Goal: Navigation & Orientation: Find specific page/section

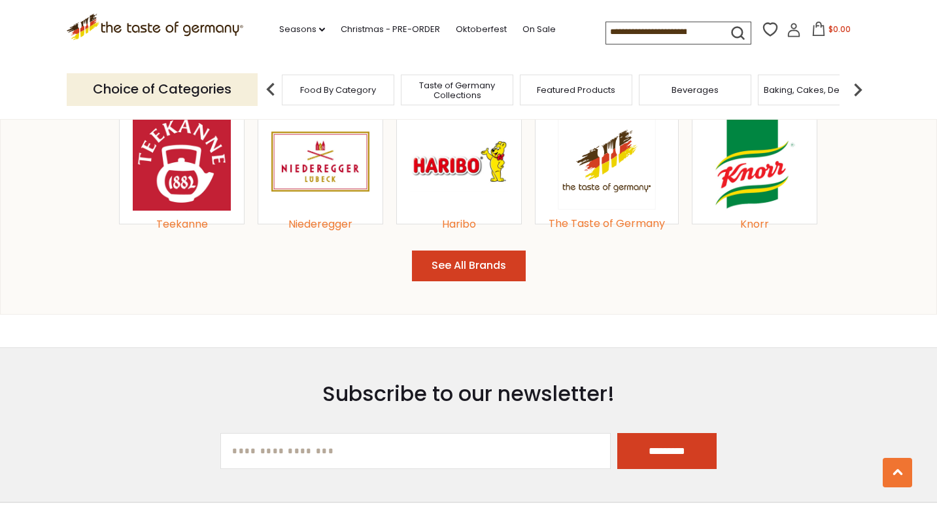
scroll to position [1466, 0]
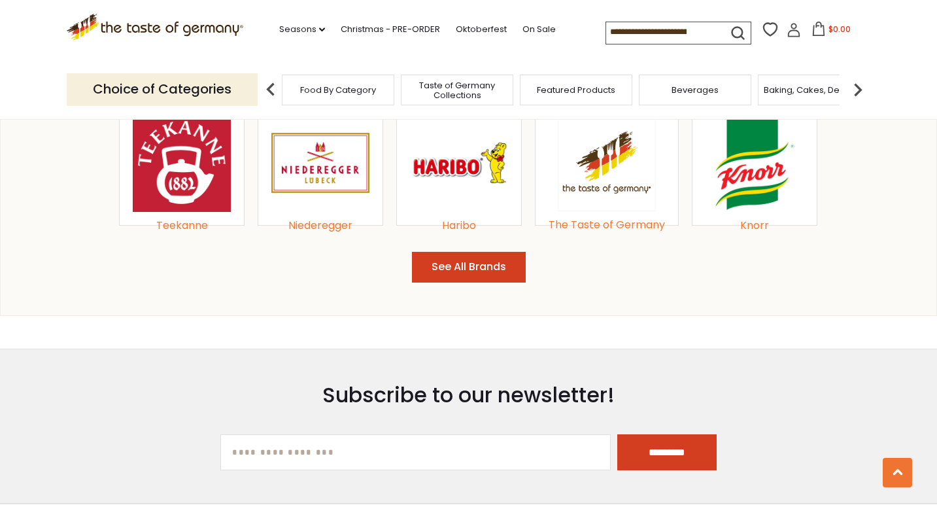
click at [496, 282] on button "See All Brands" at bounding box center [469, 267] width 114 height 31
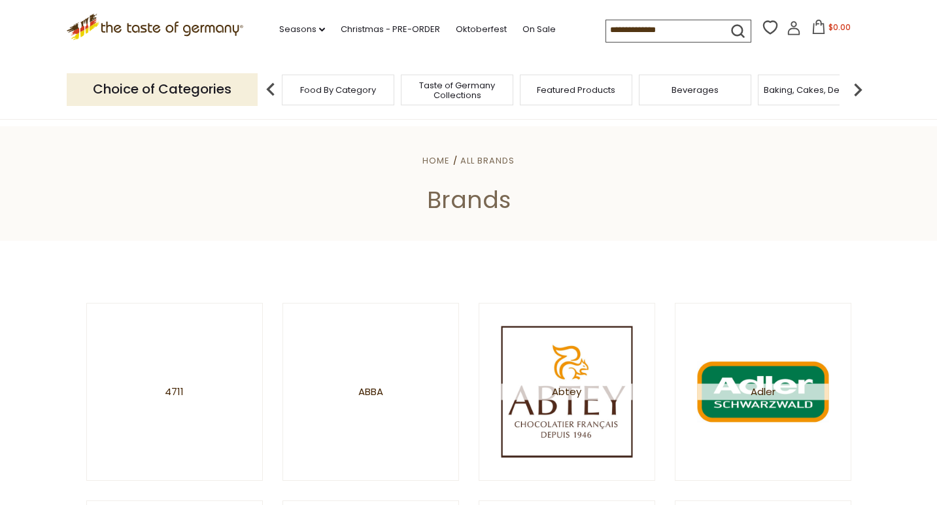
click at [137, 30] on icon at bounding box center [154, 25] width 177 height 22
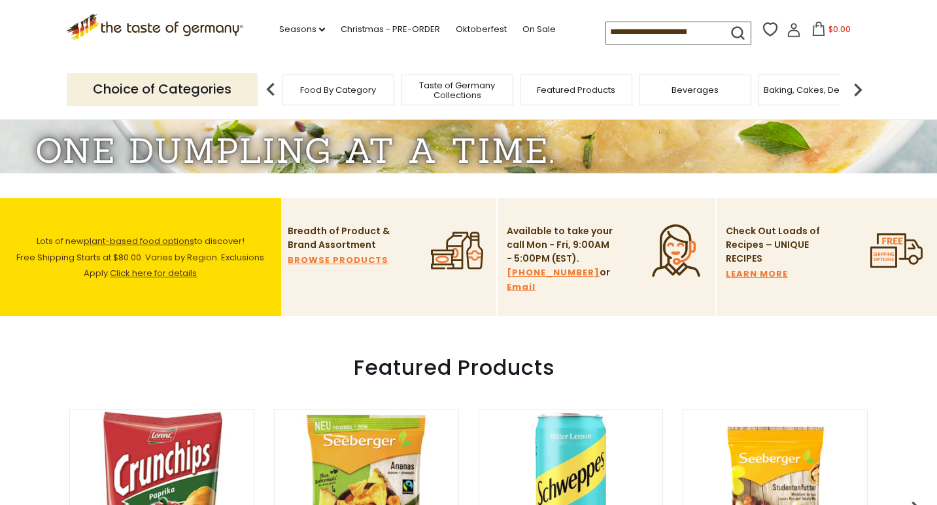
scroll to position [256, 0]
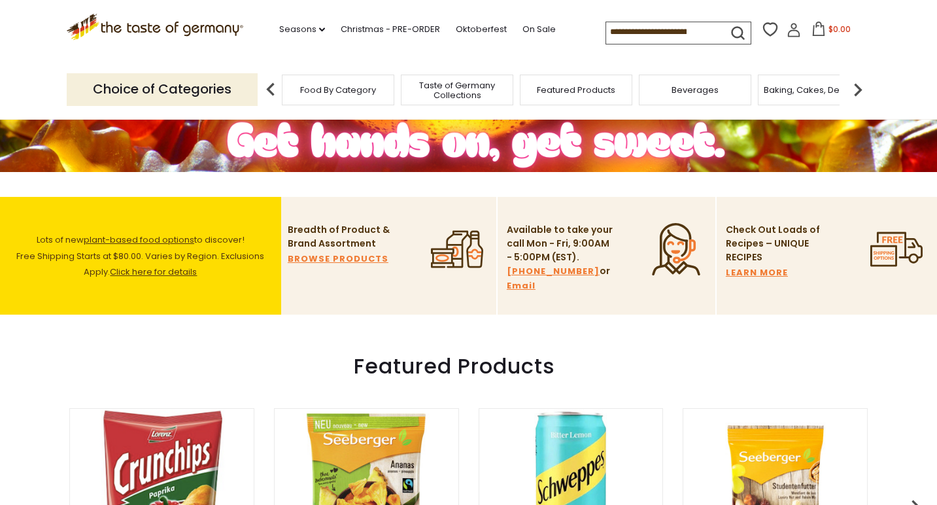
click at [765, 280] on link "LEARN MORE" at bounding box center [757, 272] width 62 height 14
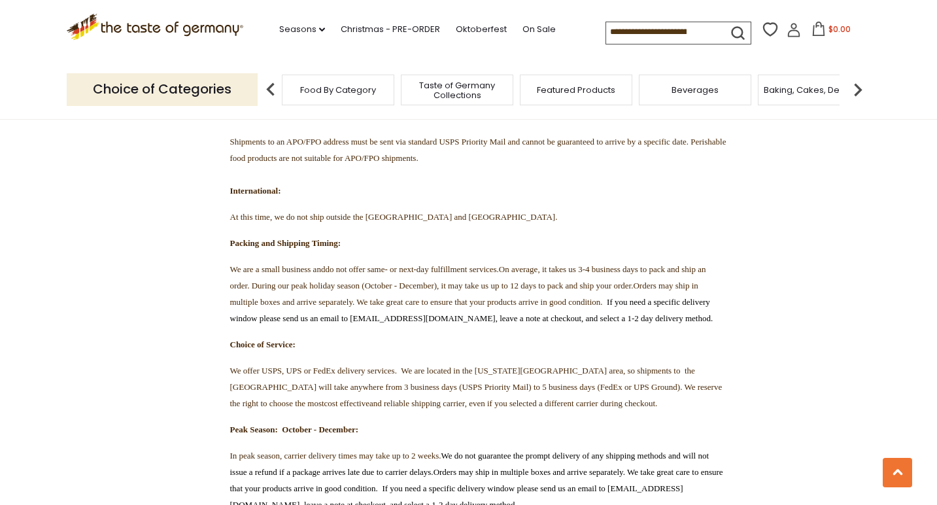
scroll to position [1371, 0]
